Goal: Task Accomplishment & Management: Use online tool/utility

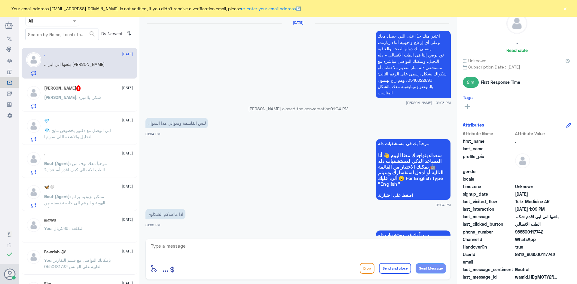
scroll to position [342, 0]
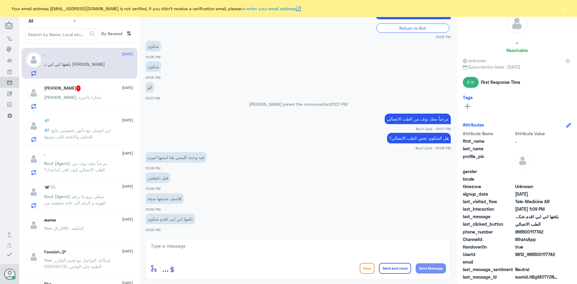
click at [565, 9] on button "×" at bounding box center [565, 8] width 6 height 6
